Goal: Check status: Check status

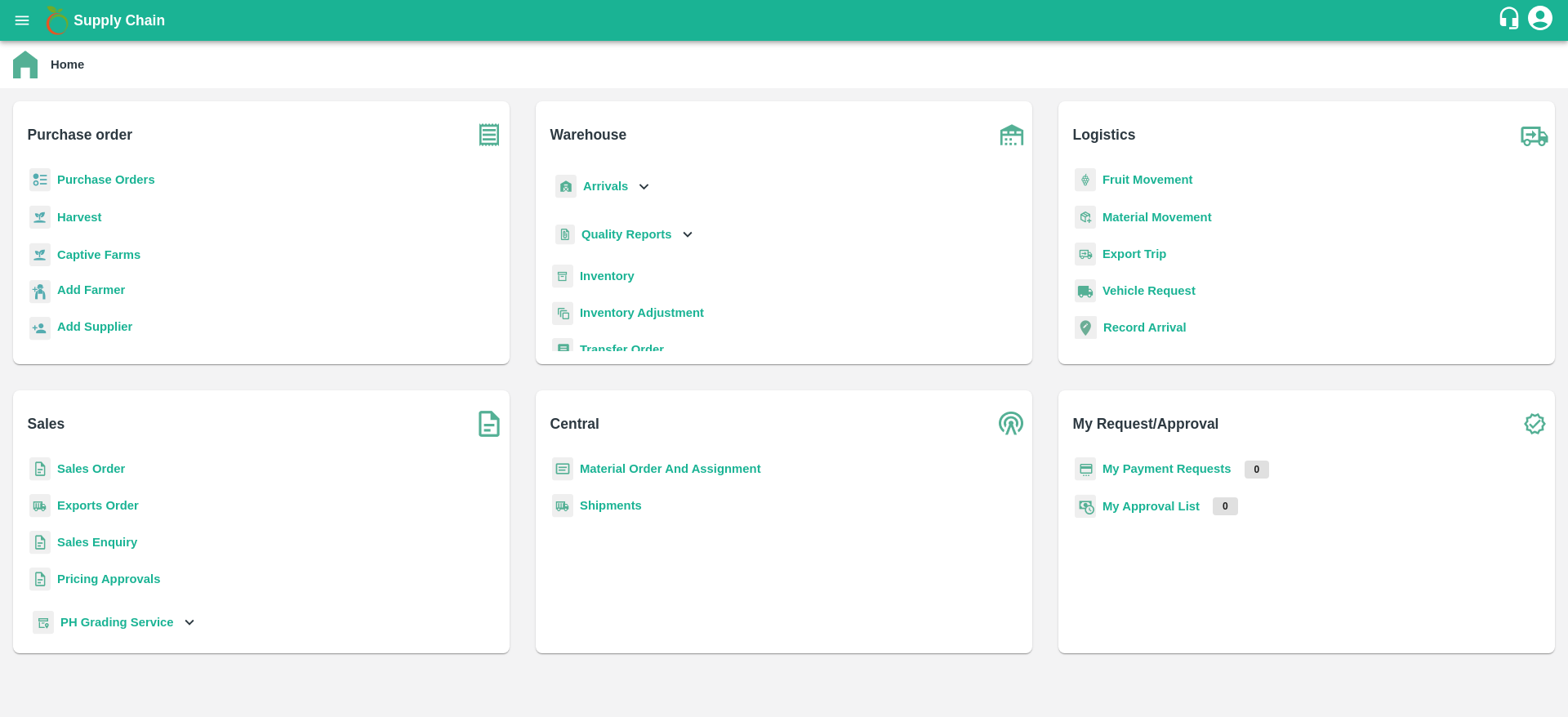
click at [68, 174] on b "Purchase Orders" at bounding box center [105, 180] width 98 height 13
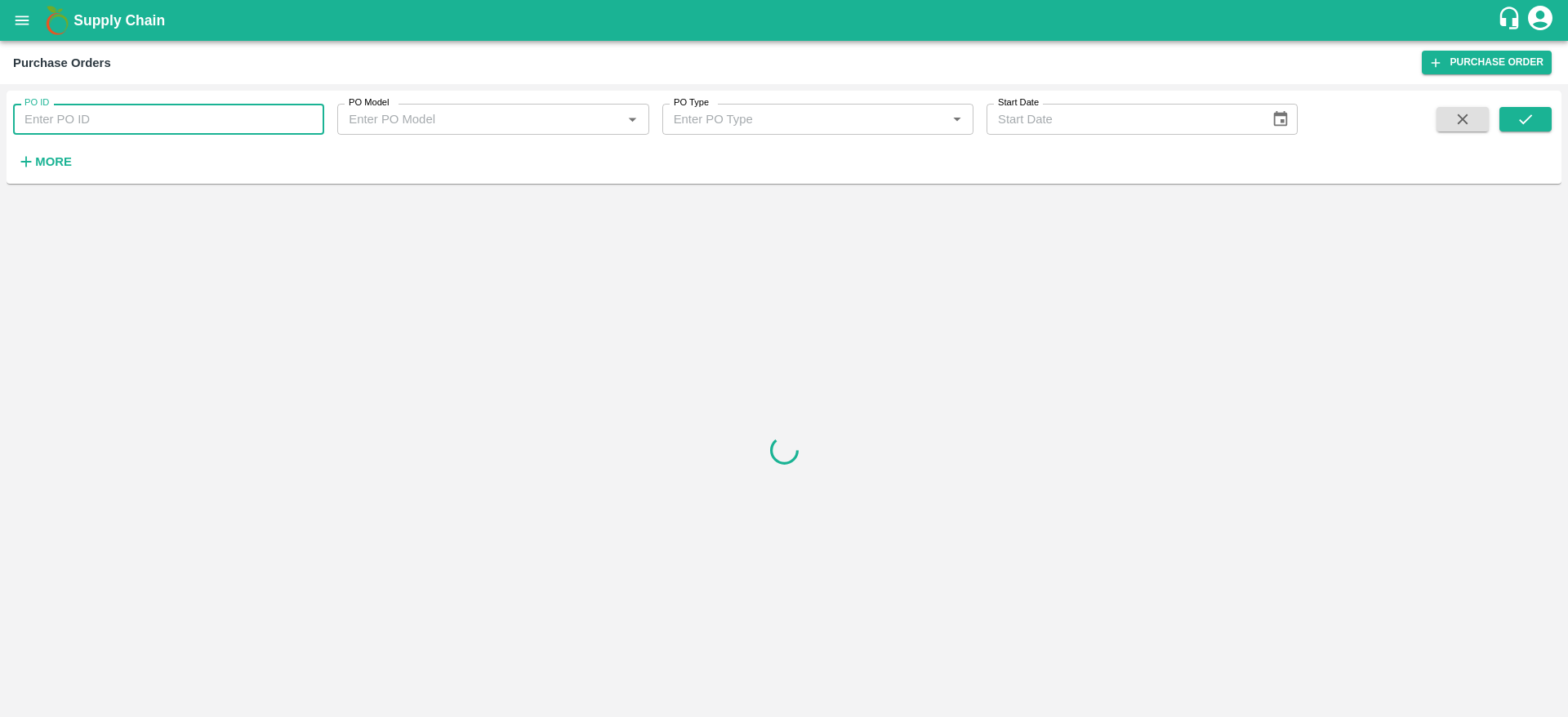
click at [104, 125] on input "PO ID" at bounding box center [169, 118] width 311 height 31
paste input "111494"
click at [1522, 123] on icon "submit" at bounding box center [1526, 119] width 13 height 10
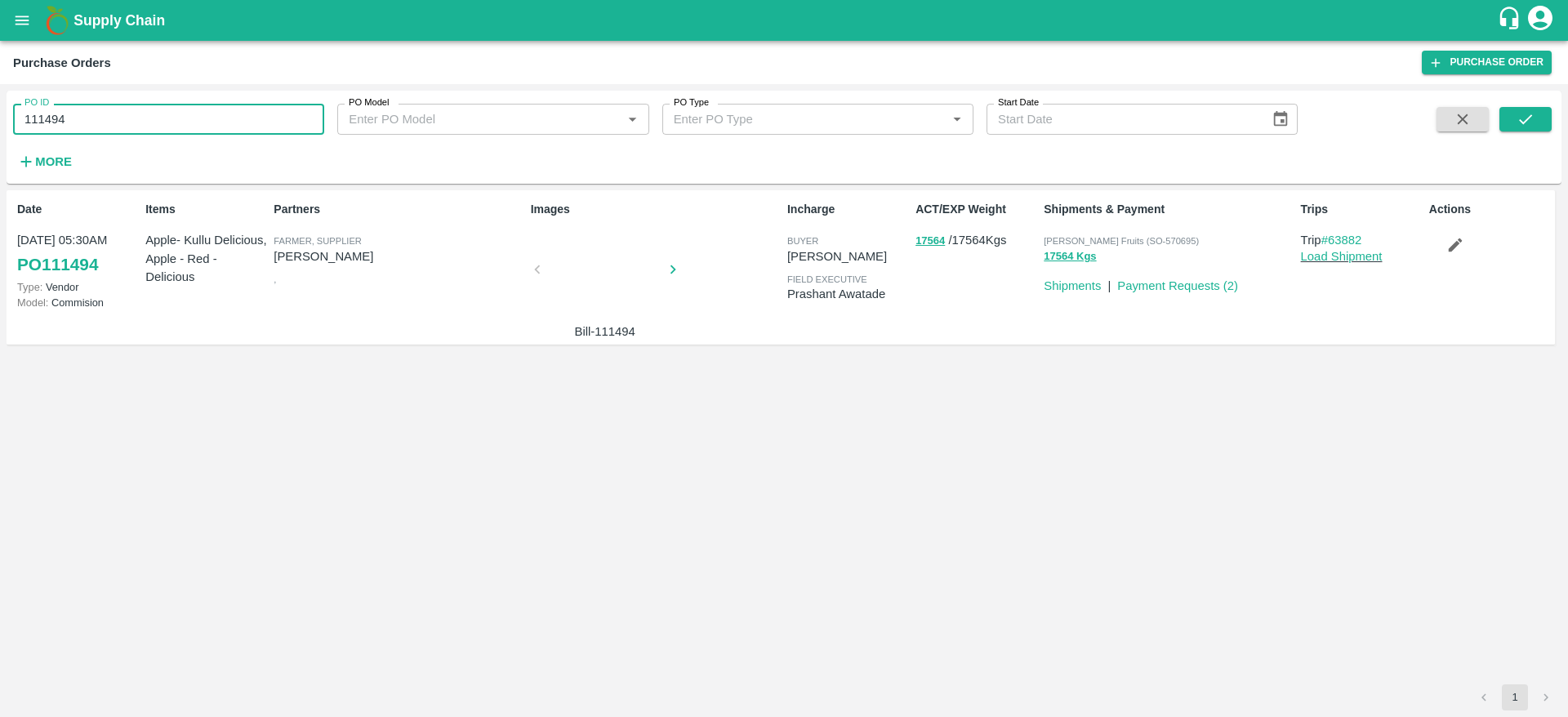
click at [83, 124] on input "111494" at bounding box center [169, 118] width 311 height 31
click at [1526, 128] on icon "submit" at bounding box center [1525, 118] width 18 height 18
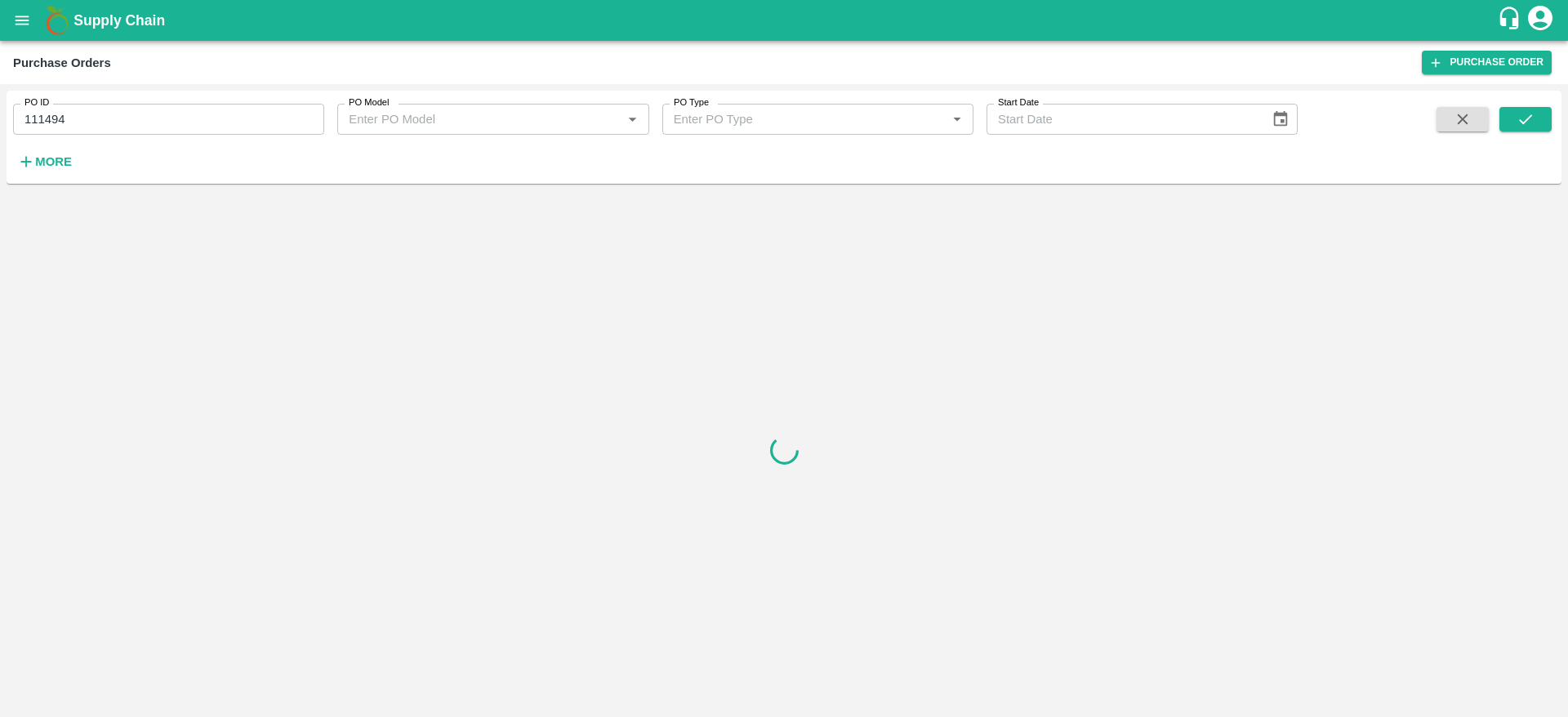
click at [123, 119] on input "111494" at bounding box center [169, 118] width 311 height 31
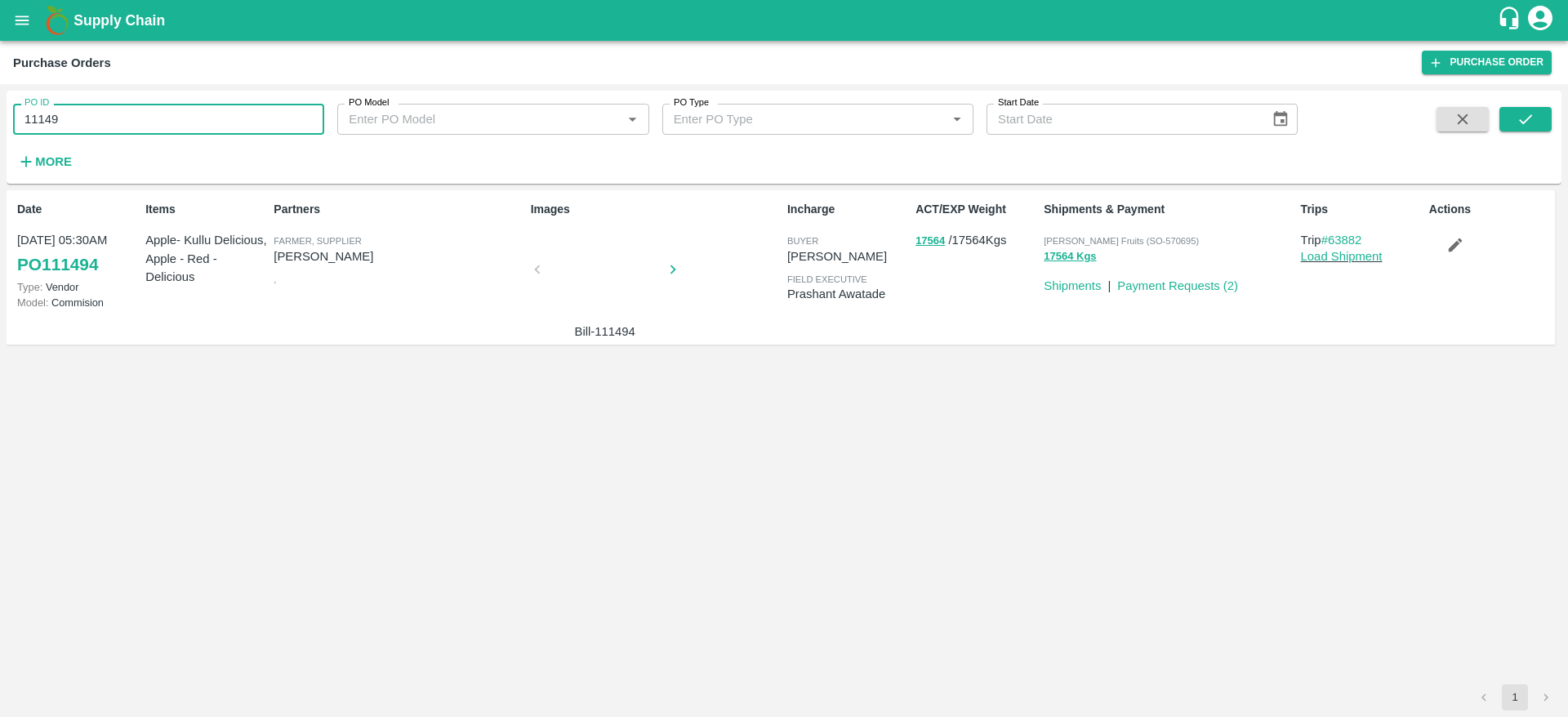
type input "111494"
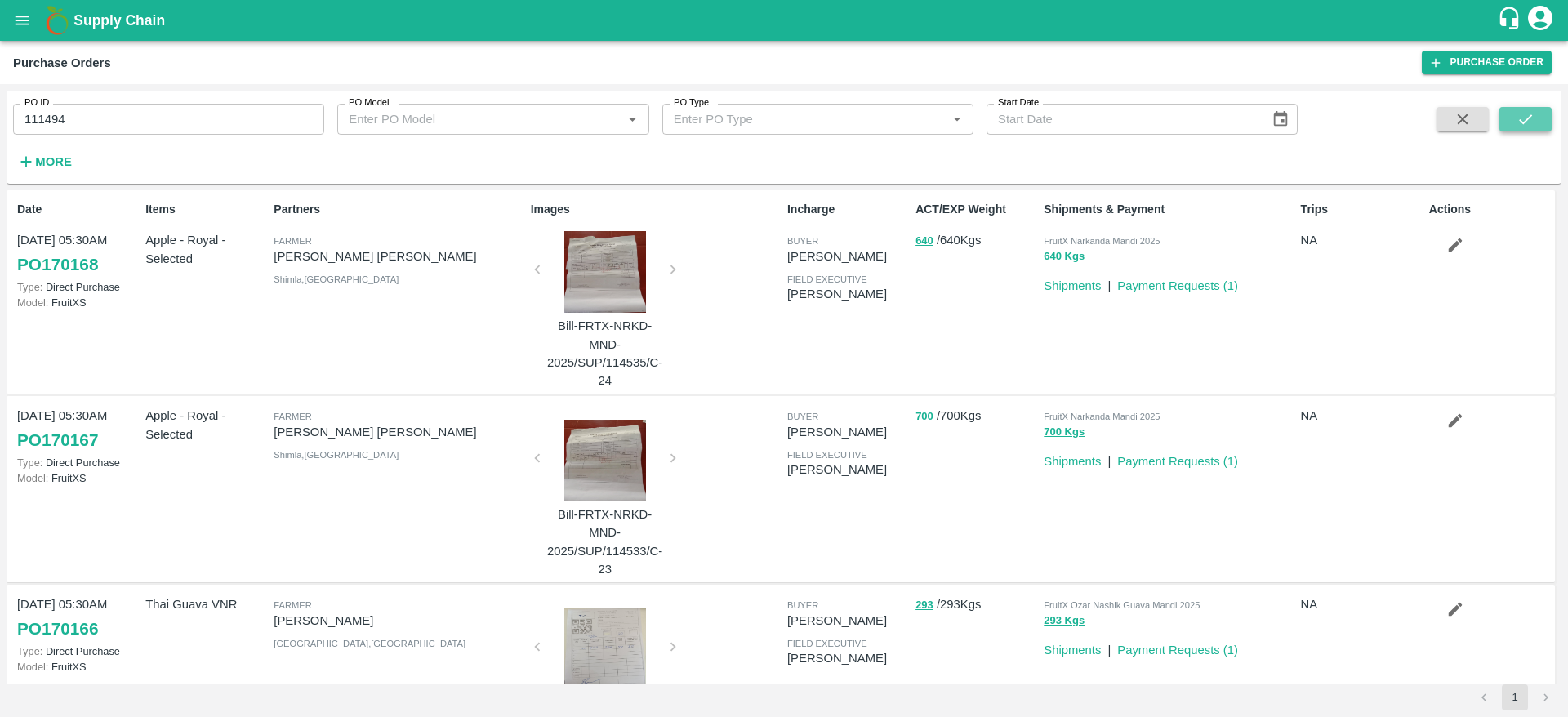
click at [1545, 116] on button "submit" at bounding box center [1526, 119] width 52 height 24
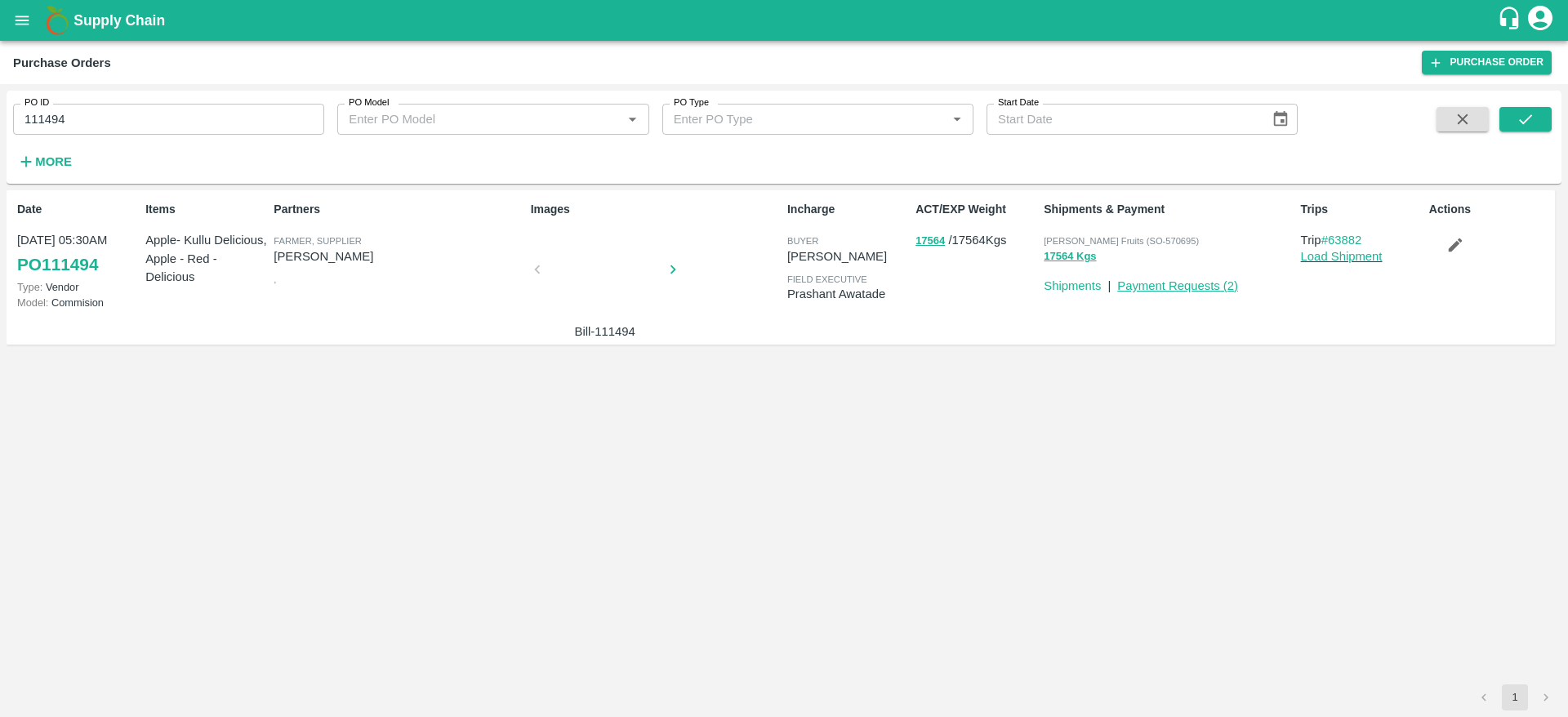
click at [1185, 288] on link "Payment Requests ( 2 )" at bounding box center [1178, 286] width 121 height 13
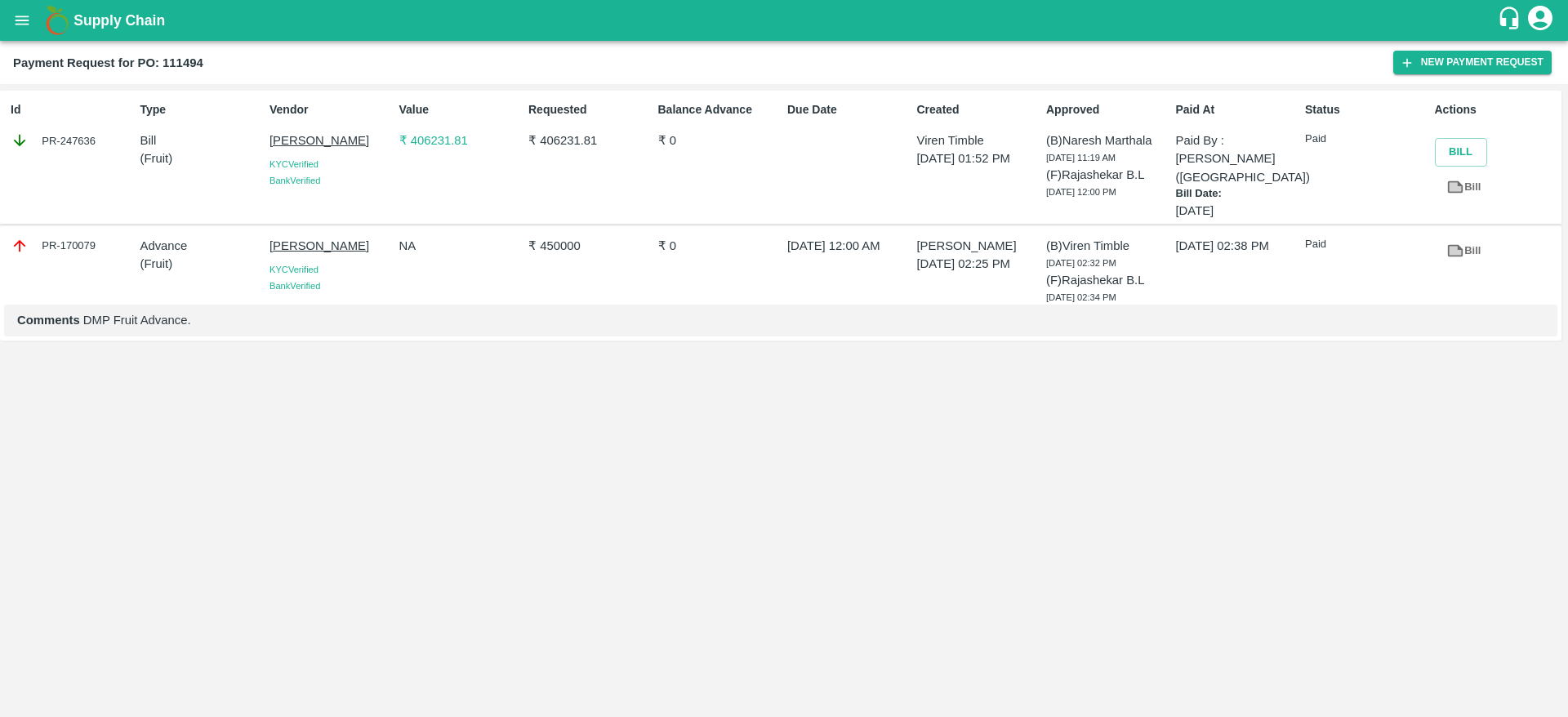
click at [75, 142] on div "PR-247636" at bounding box center [72, 140] width 123 height 18
copy div "247636"
click at [83, 140] on div "PR-247638" at bounding box center [72, 140] width 123 height 18
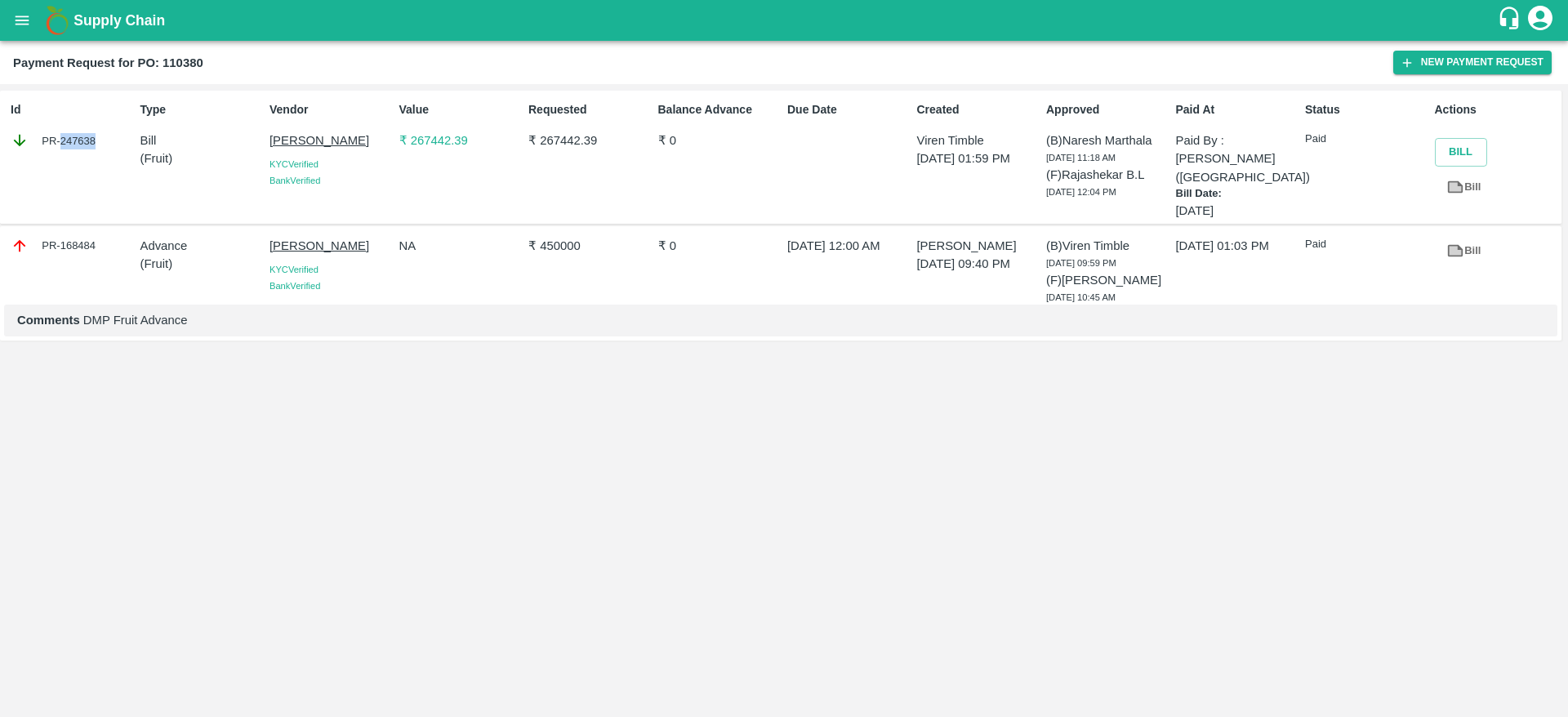
copy div "247638"
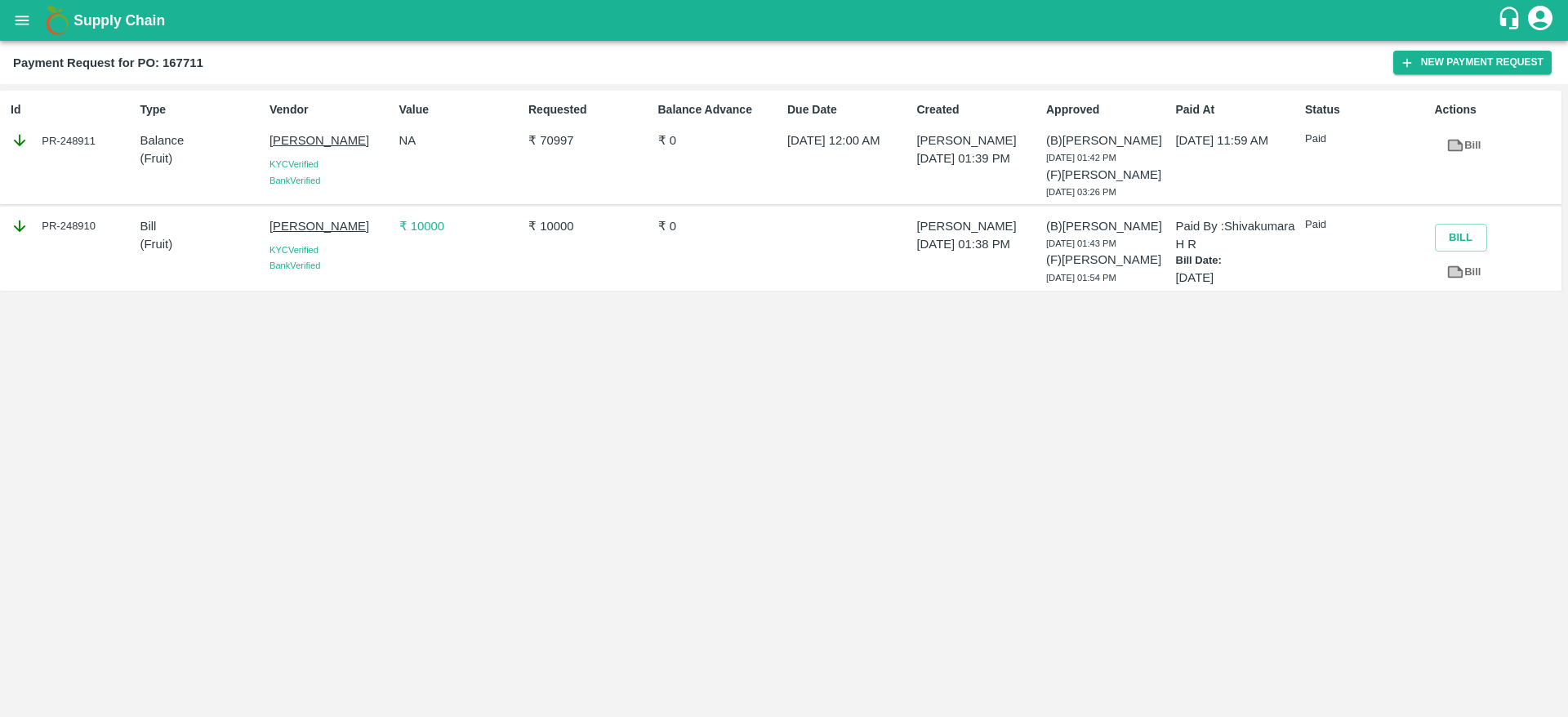
click at [76, 235] on div "PR-248910" at bounding box center [72, 225] width 123 height 18
copy div "248910"
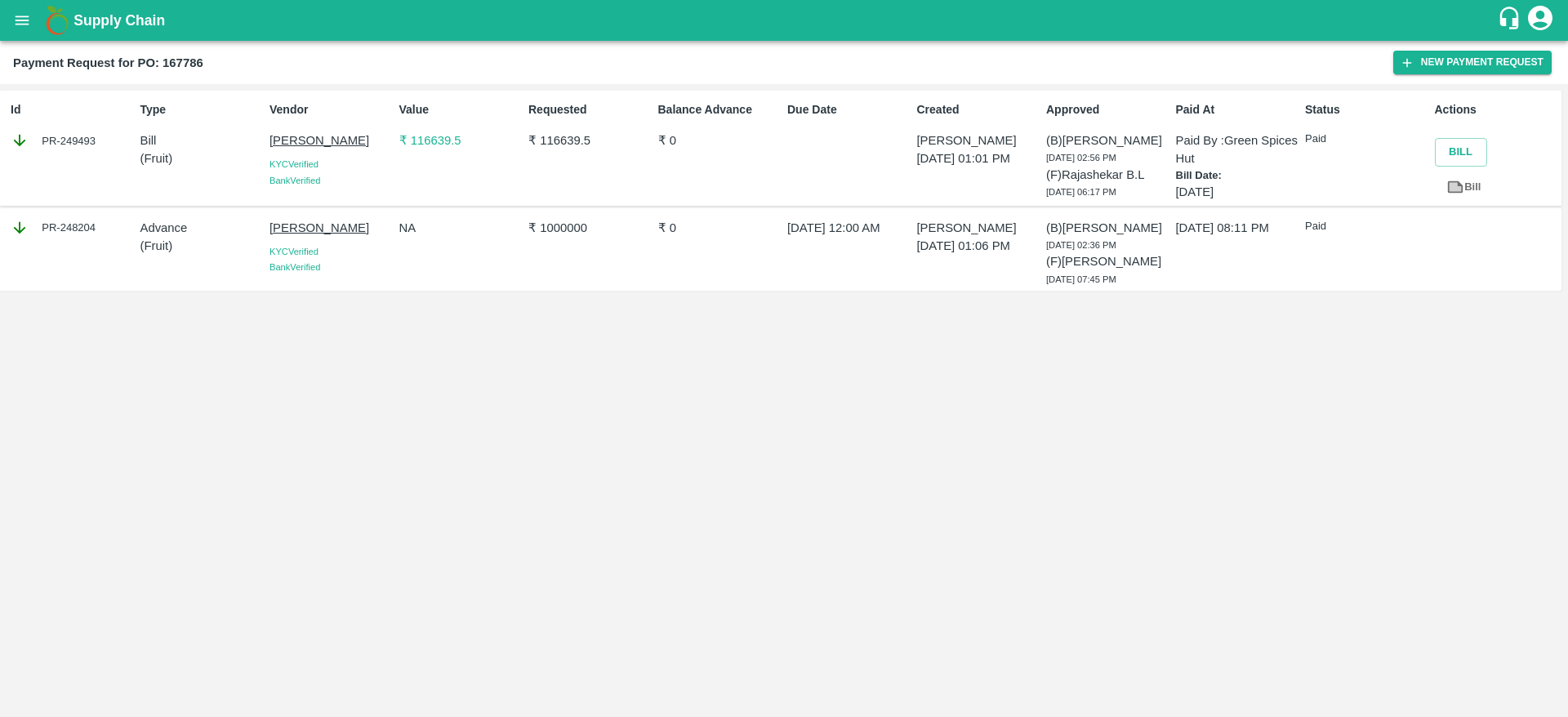
click at [74, 138] on div "PR-249493" at bounding box center [72, 140] width 123 height 18
copy div "249493"
click at [12, 24] on button "open drawer" at bounding box center [22, 20] width 37 height 37
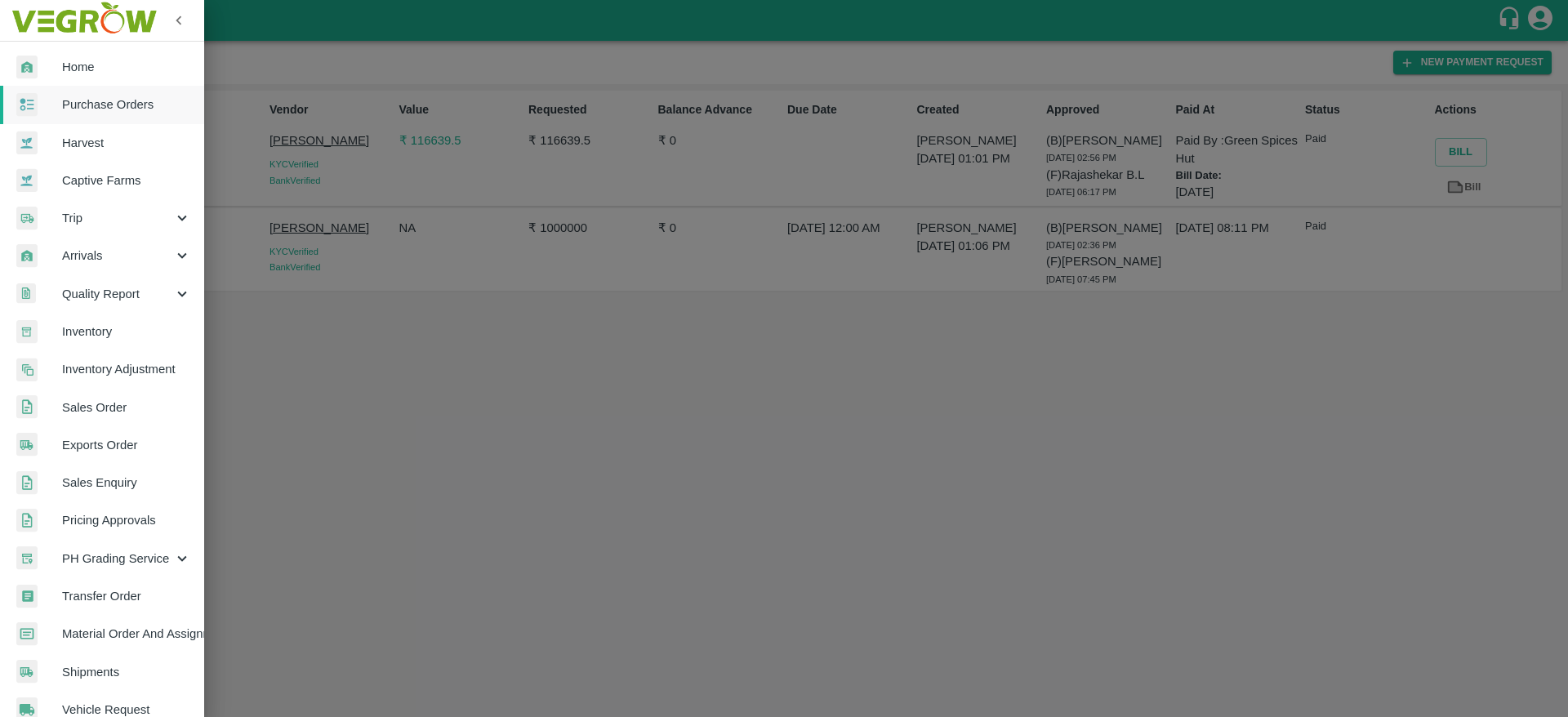
click at [102, 214] on span "Trip" at bounding box center [117, 217] width 111 height 18
click at [120, 253] on span "Fruit Movement" at bounding box center [133, 255] width 116 height 18
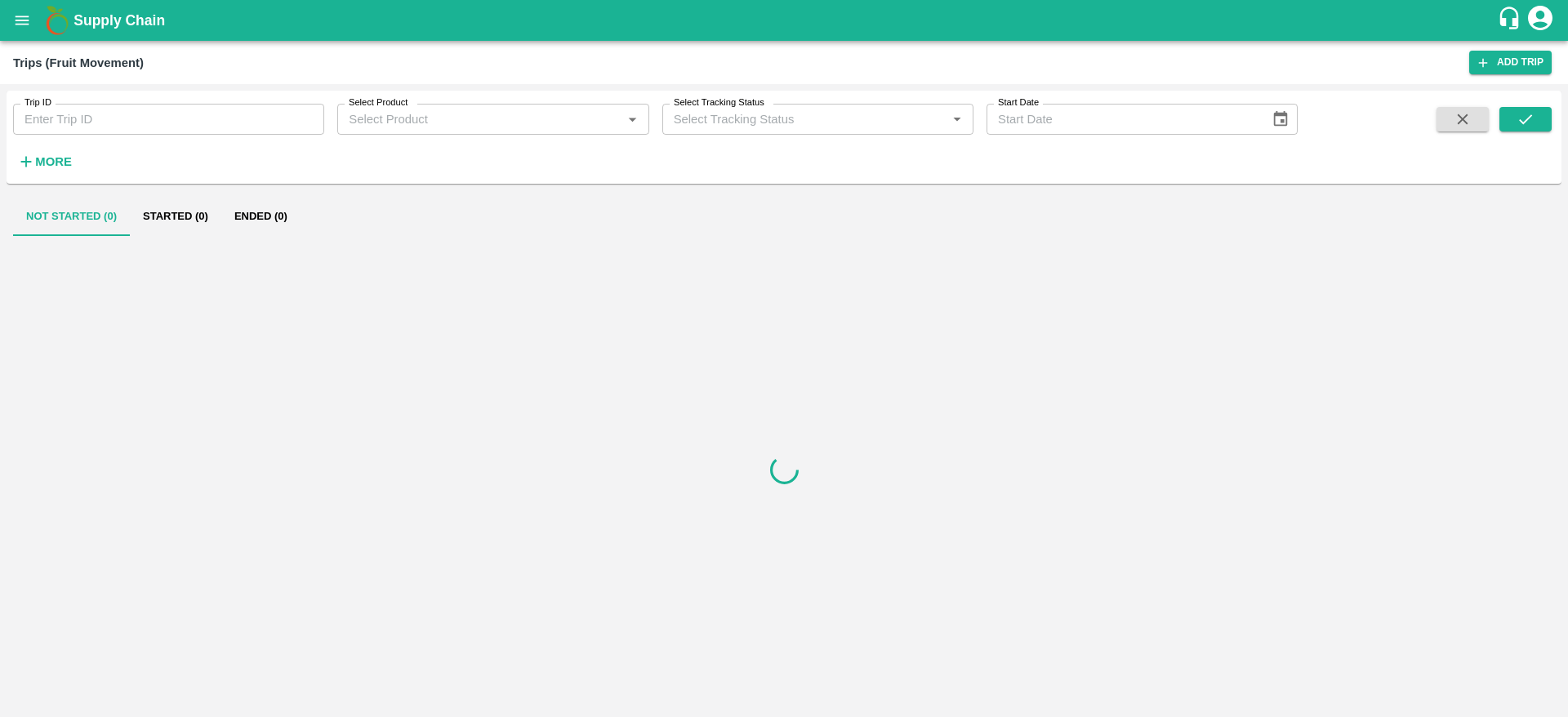
click at [131, 128] on input "Trip ID" at bounding box center [169, 118] width 311 height 31
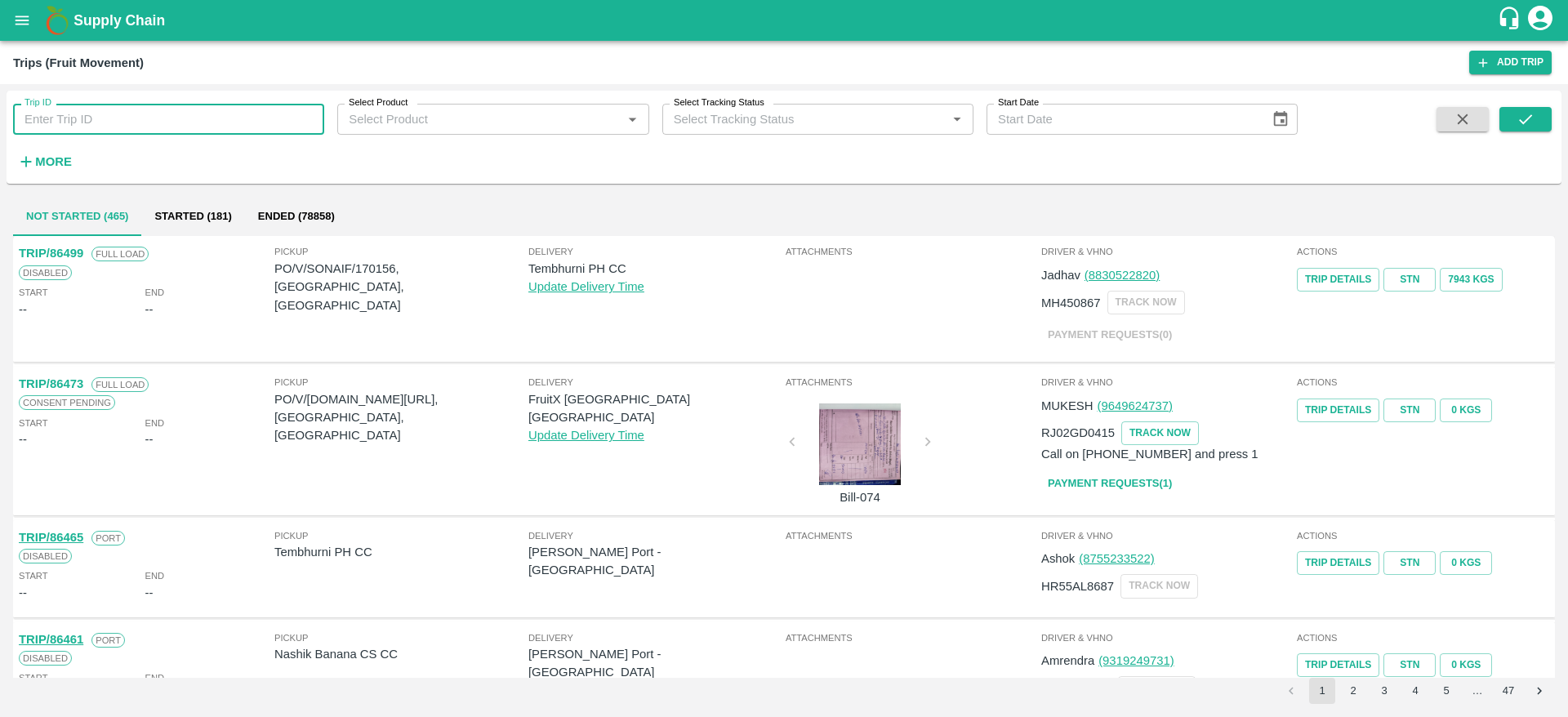
paste input "54742"
type input "54742"
click at [1520, 120] on icon "submit" at bounding box center [1525, 118] width 18 height 18
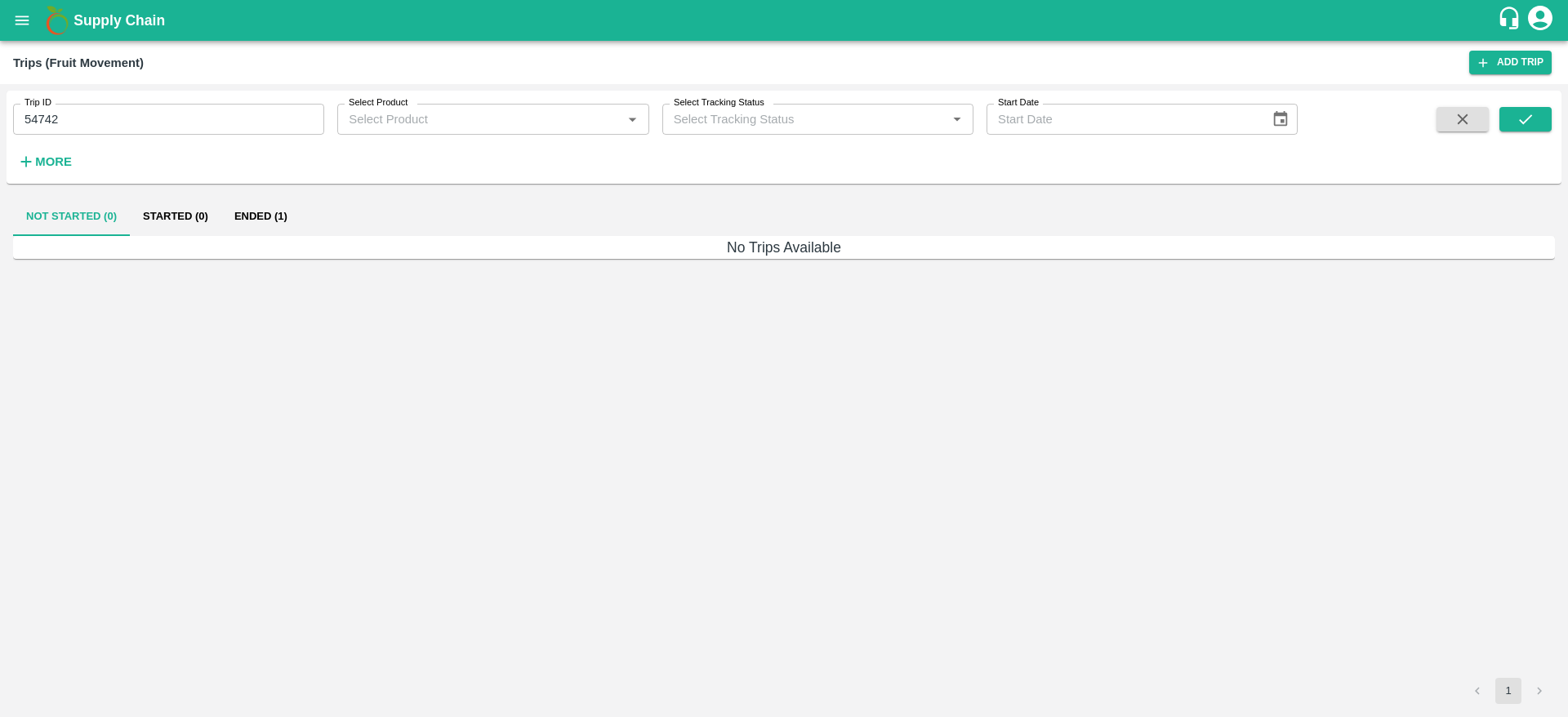
click at [262, 207] on button "Ended (1)" at bounding box center [261, 216] width 79 height 39
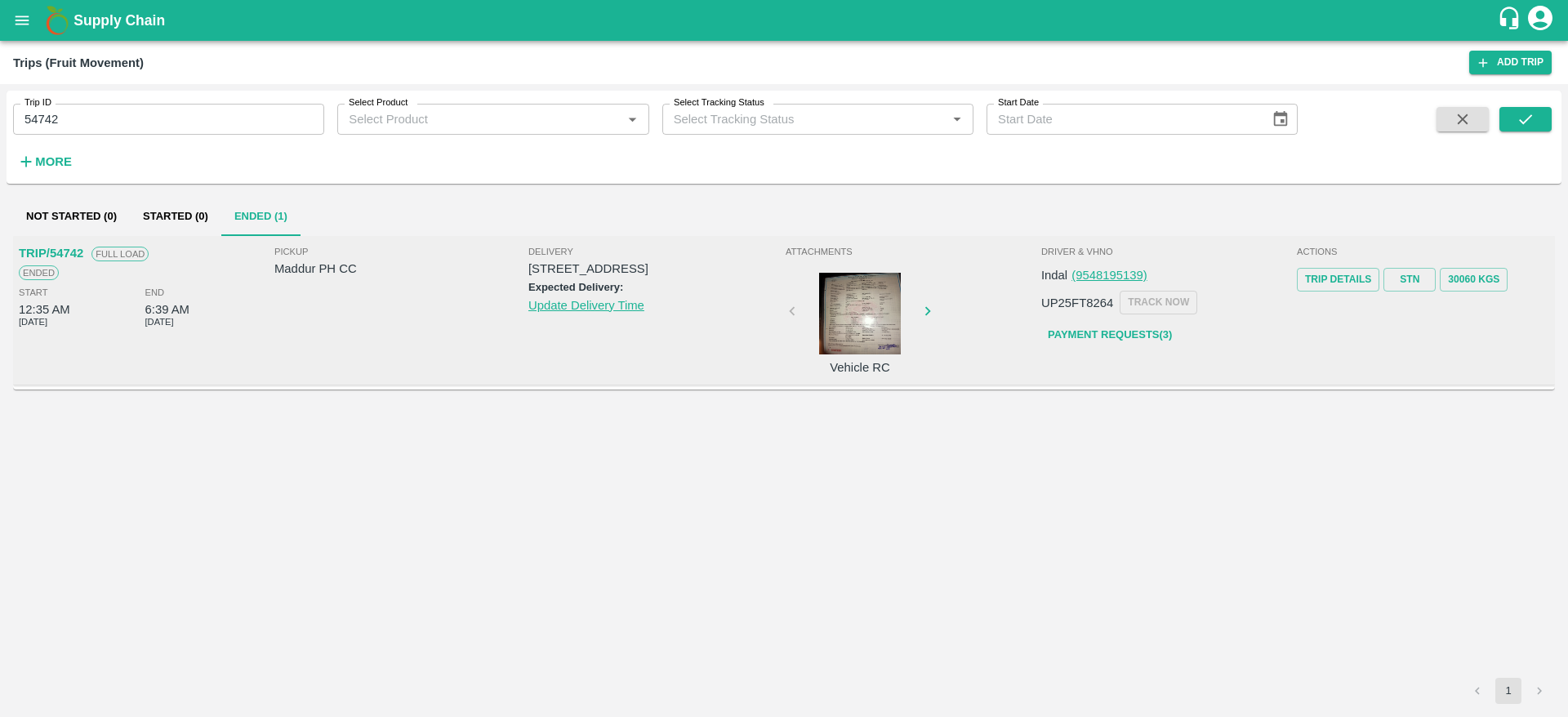
click at [1136, 333] on link "Payment Requests( 3 )" at bounding box center [1110, 335] width 137 height 29
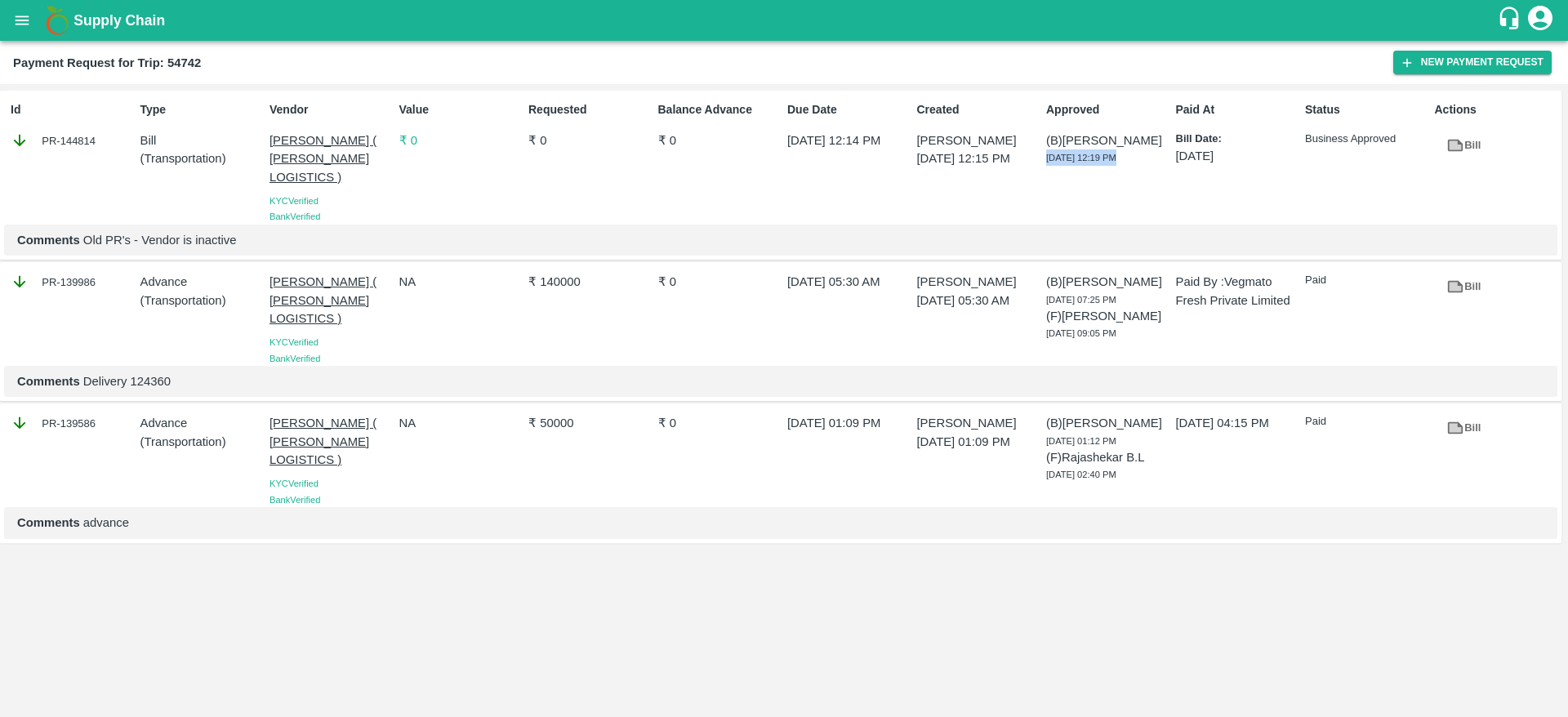
drag, startPoint x: 1050, startPoint y: 156, endPoint x: 1111, endPoint y: 160, distance: 61.1
click at [1111, 160] on span "05 Aug 2025, 12:19 PM" at bounding box center [1081, 157] width 70 height 10
click at [1097, 159] on span "05 Aug 2025, 12:19 PM" at bounding box center [1081, 157] width 70 height 10
click at [77, 148] on div "PR-144814" at bounding box center [72, 140] width 123 height 18
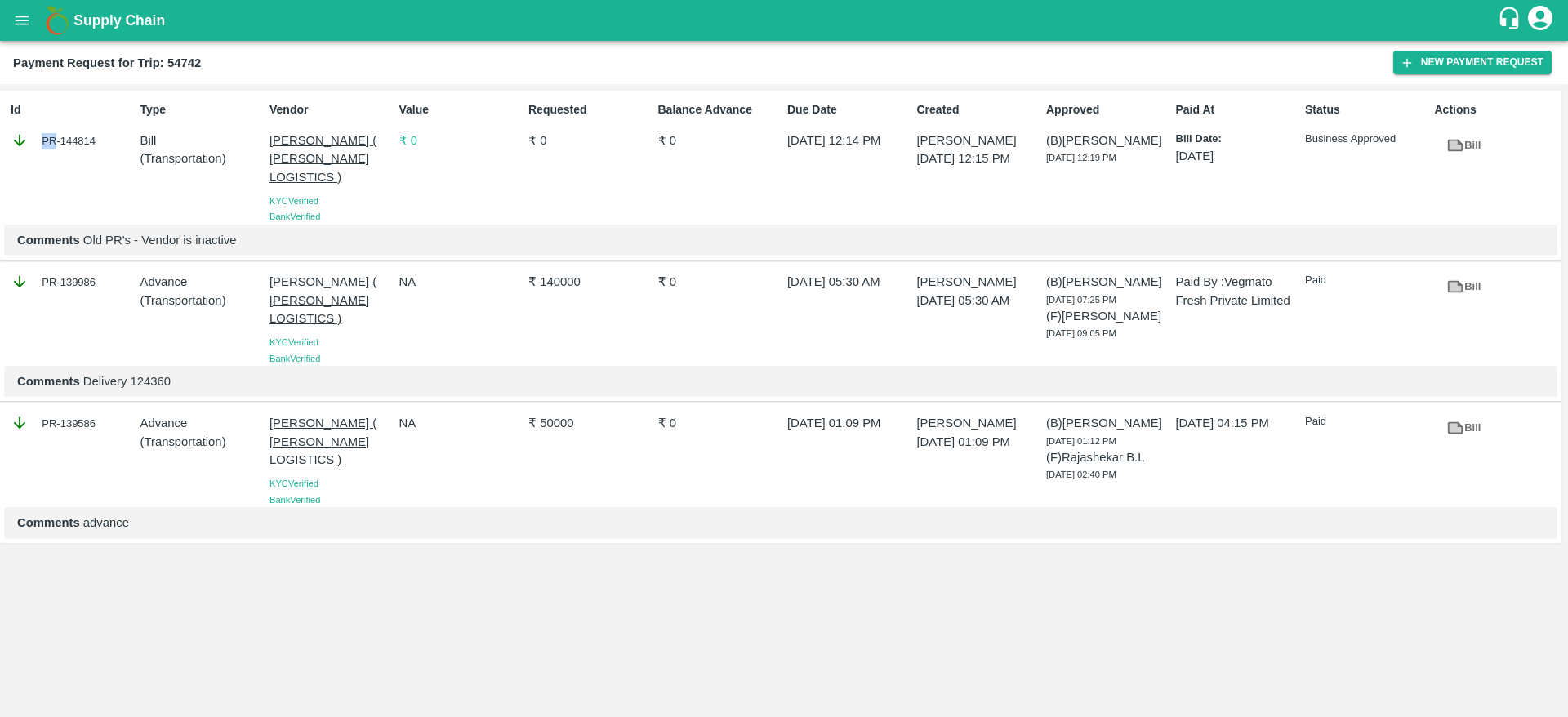
copy div "PR"
click at [71, 135] on div "PR-144814" at bounding box center [72, 140] width 123 height 18
copy div "144814"
